Goal: Information Seeking & Learning: Learn about a topic

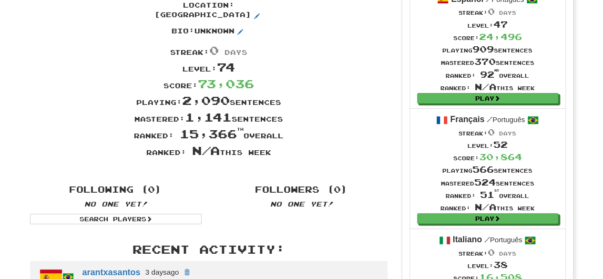
scroll to position [116, 0]
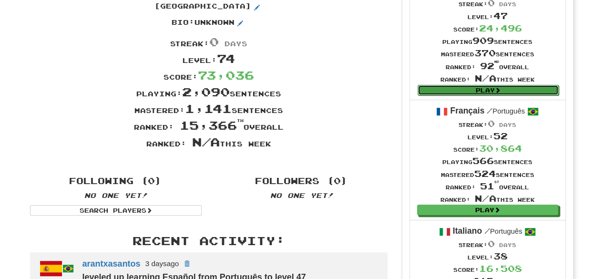
click at [487, 86] on link "Play" at bounding box center [488, 90] width 141 height 10
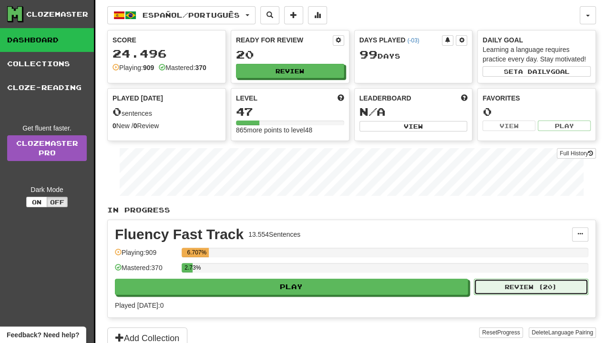
click at [541, 281] on button "Review ( 20 )" at bounding box center [531, 287] width 114 height 16
select select "**"
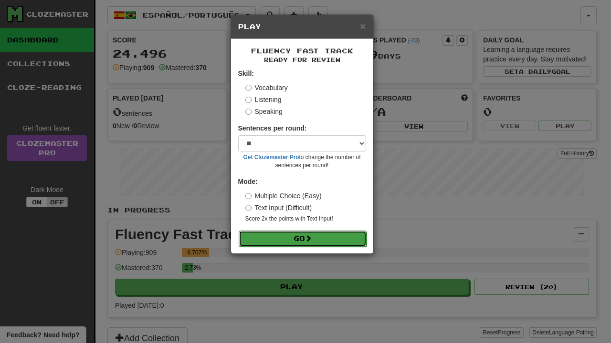
click at [349, 236] on button "Go" at bounding box center [303, 239] width 128 height 16
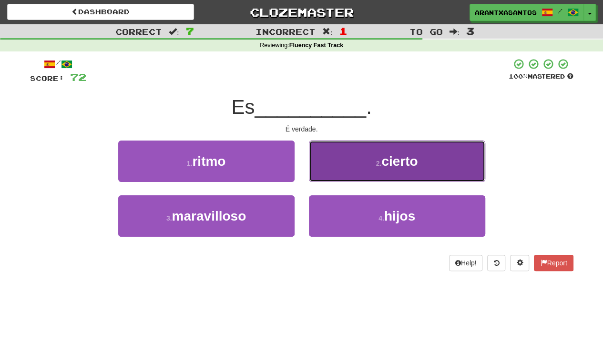
click at [359, 163] on button "2 . cierto" at bounding box center [397, 162] width 177 height 42
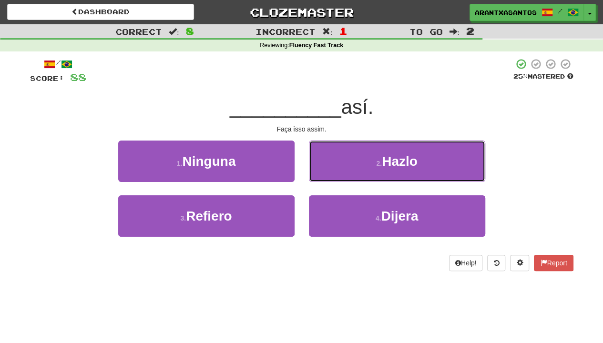
click at [359, 163] on button "2 . Hazlo" at bounding box center [397, 162] width 177 height 42
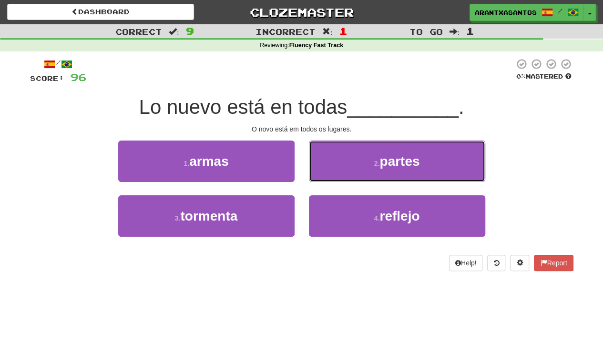
click at [359, 163] on button "2 . partes" at bounding box center [397, 162] width 177 height 42
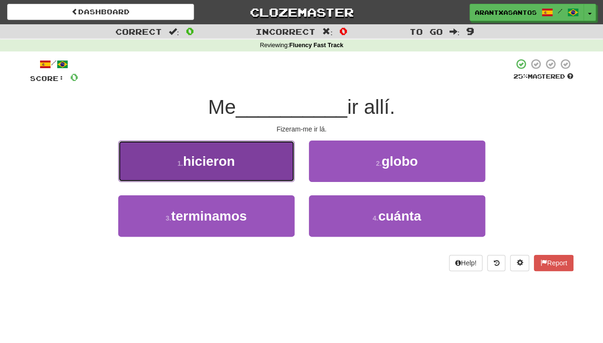
click at [241, 146] on button "1 . hicieron" at bounding box center [206, 162] width 177 height 42
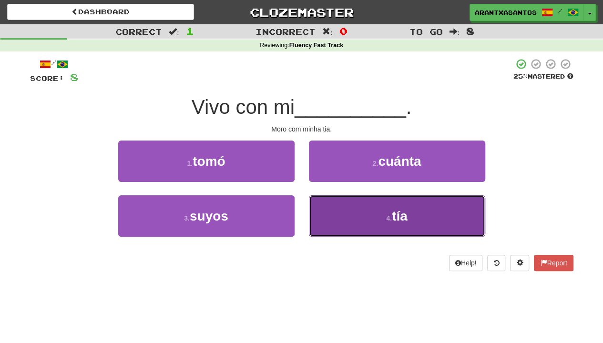
click at [369, 233] on button "4 . tía" at bounding box center [397, 217] width 177 height 42
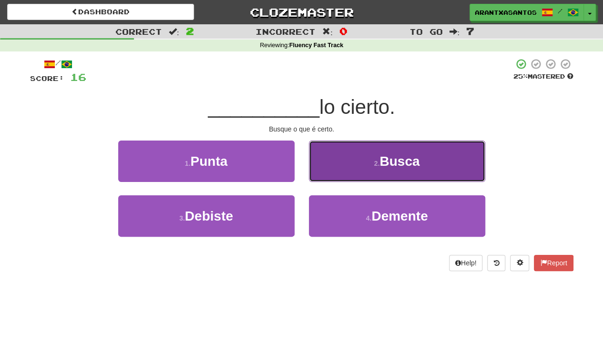
click at [357, 178] on button "2 . Busca" at bounding box center [397, 162] width 177 height 42
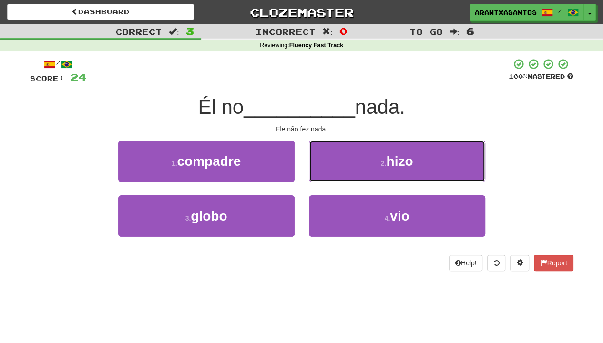
click at [393, 178] on button "2 . hizo" at bounding box center [397, 162] width 177 height 42
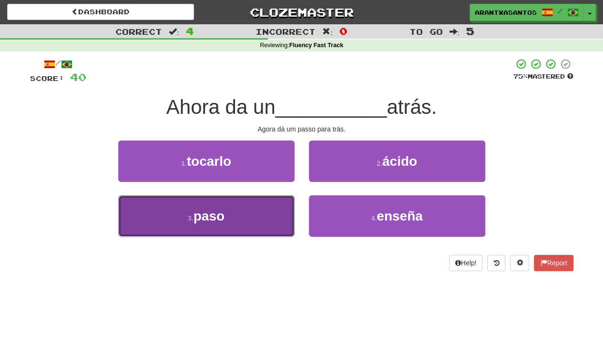
click at [229, 221] on button "3 . paso" at bounding box center [206, 217] width 177 height 42
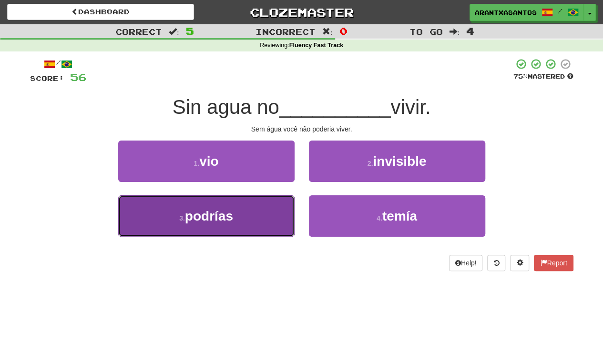
click at [239, 197] on button "3 . podrías" at bounding box center [206, 217] width 177 height 42
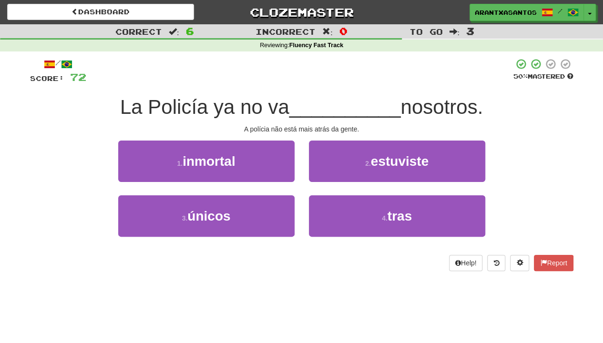
click at [385, 238] on div "4 . tras" at bounding box center [397, 223] width 191 height 55
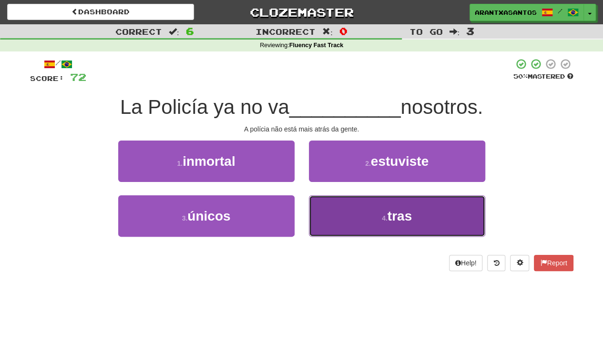
click at [421, 218] on button "4 . tras" at bounding box center [397, 217] width 177 height 42
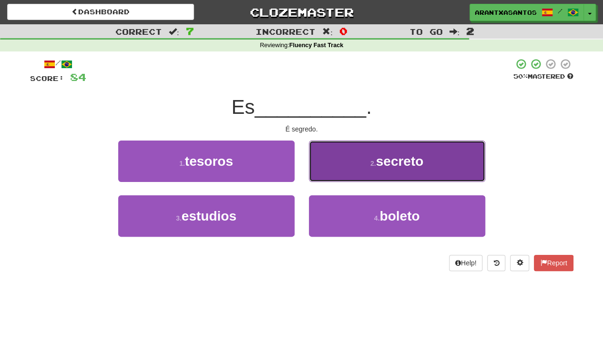
click at [415, 173] on button "2 . secreto" at bounding box center [397, 162] width 177 height 42
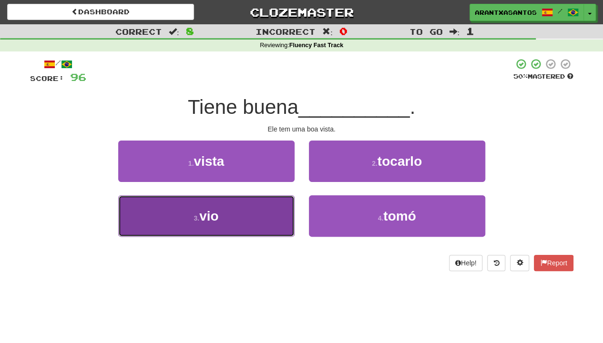
click at [254, 209] on button "3 . vio" at bounding box center [206, 217] width 177 height 42
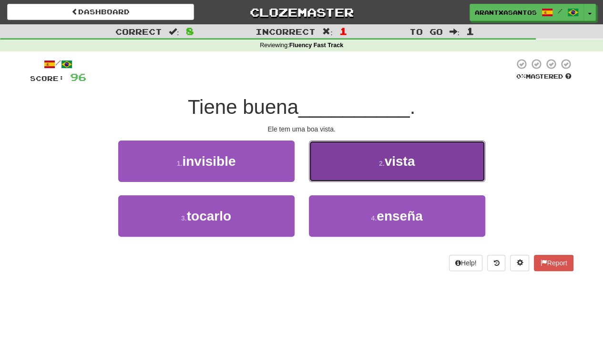
click at [353, 172] on button "2 . vista" at bounding box center [397, 162] width 177 height 42
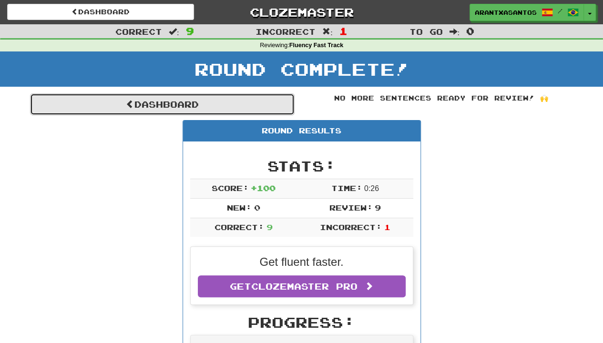
click at [196, 114] on link "Dashboard" at bounding box center [162, 105] width 265 height 22
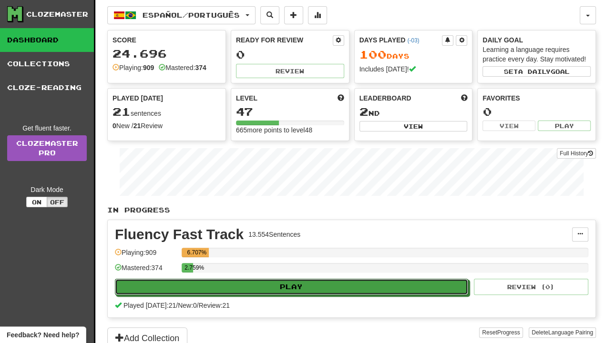
click at [321, 280] on button "Play" at bounding box center [291, 287] width 353 height 16
select select "**"
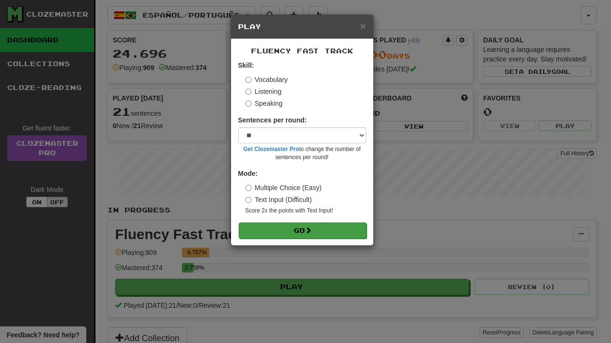
drag, startPoint x: 317, startPoint y: 240, endPoint x: 330, endPoint y: 226, distance: 19.3
click at [330, 226] on div "Fluency Fast Track Skill: Vocabulary Listening Speaking Sentences per round: * …" at bounding box center [302, 142] width 142 height 207
click at [330, 226] on button "Go" at bounding box center [303, 231] width 128 height 16
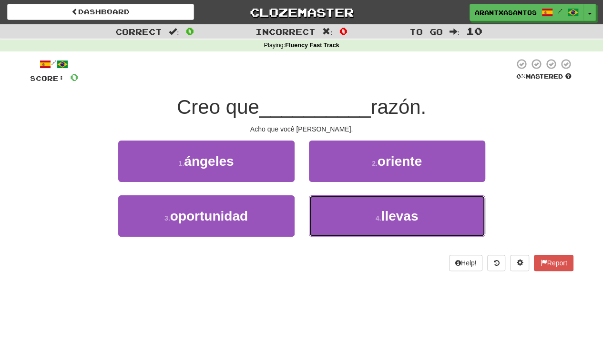
click at [330, 226] on button "4 . llevas" at bounding box center [397, 217] width 177 height 42
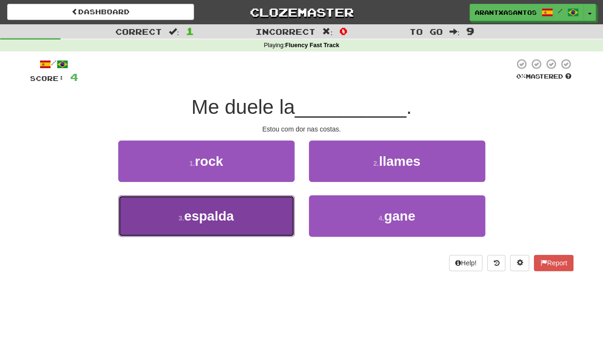
click at [254, 229] on button "3 . espalda" at bounding box center [206, 217] width 177 height 42
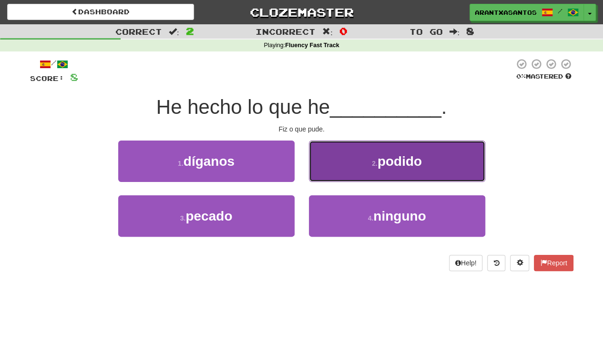
click at [379, 158] on span "podido" at bounding box center [400, 161] width 44 height 15
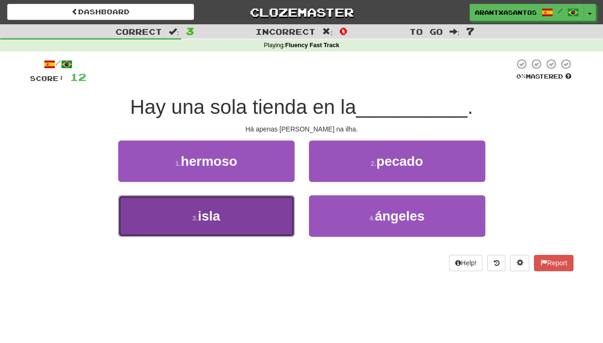
click at [222, 196] on button "3 . isla" at bounding box center [206, 217] width 177 height 42
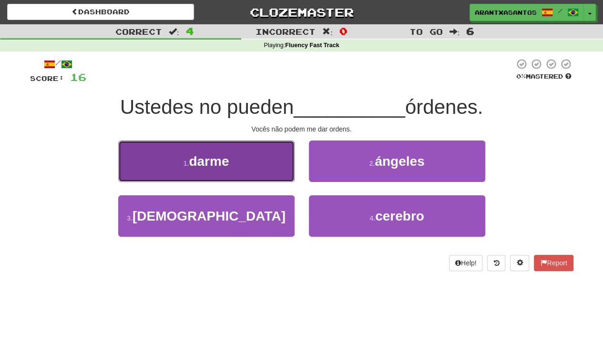
click at [252, 166] on button "1 . darme" at bounding box center [206, 162] width 177 height 42
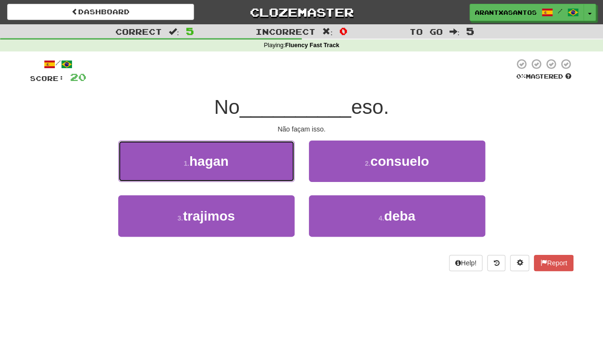
click at [252, 166] on button "1 . hagan" at bounding box center [206, 162] width 177 height 42
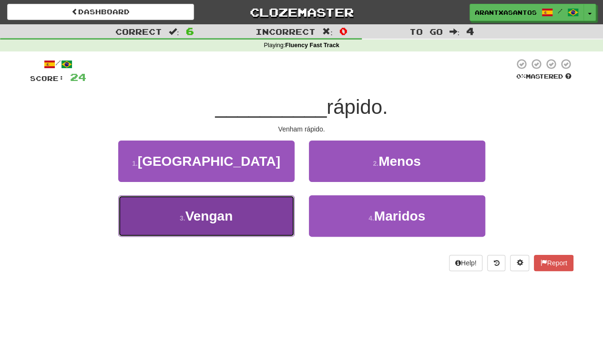
click at [245, 210] on button "3 . [GEOGRAPHIC_DATA]" at bounding box center [206, 217] width 177 height 42
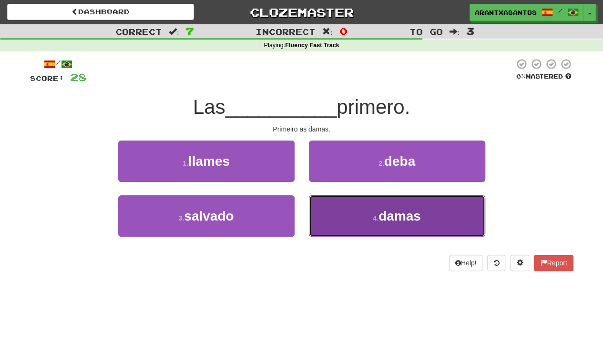
click at [397, 208] on button "4 . [GEOGRAPHIC_DATA]" at bounding box center [397, 217] width 177 height 42
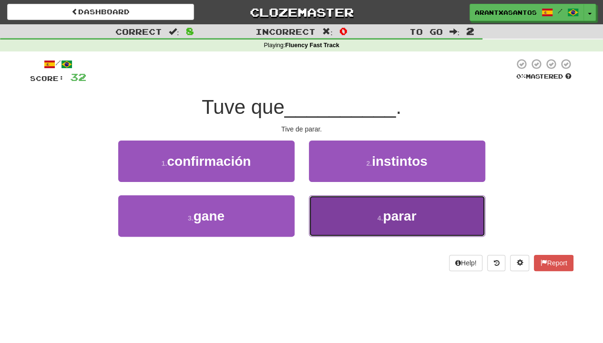
click at [398, 235] on button "4 . parar" at bounding box center [397, 217] width 177 height 42
